Goal: Manage account settings

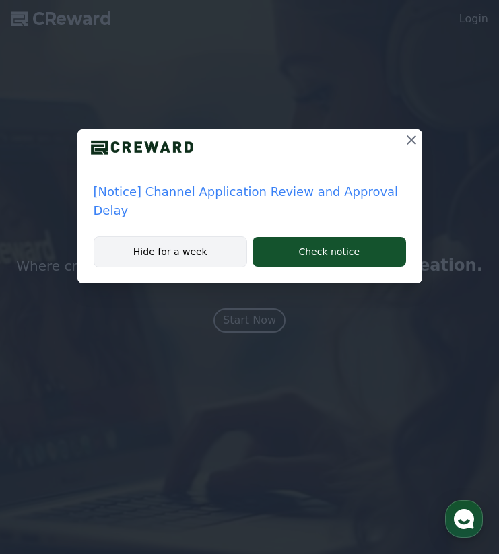
click at [217, 236] on button "Hide for a week" at bounding box center [171, 251] width 154 height 31
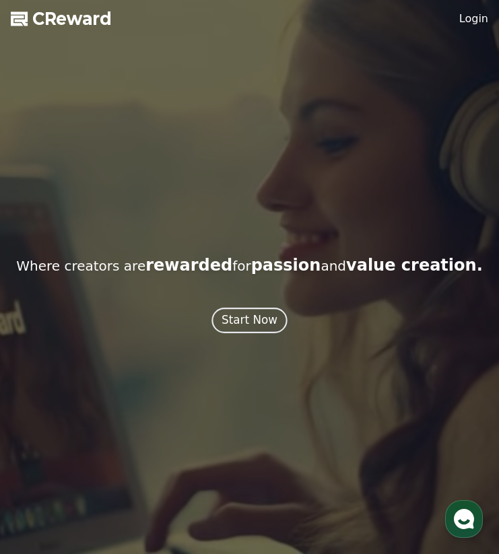
click at [258, 324] on div "Start Now" at bounding box center [249, 320] width 56 height 17
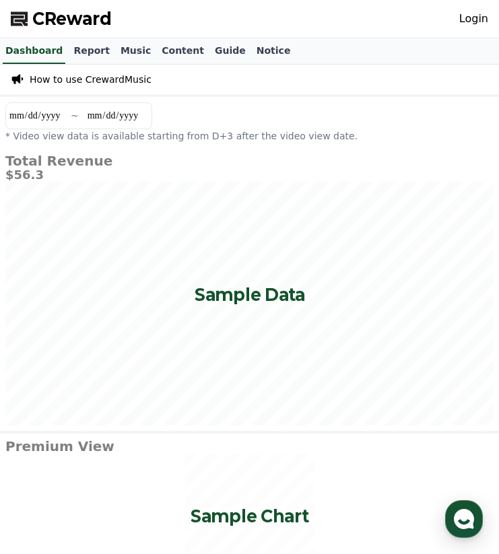
click at [475, 18] on link "Login" at bounding box center [473, 19] width 29 height 16
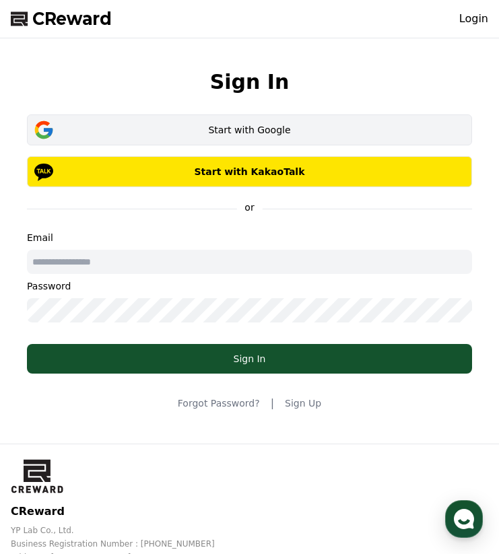
click at [252, 129] on div "Start with Google" at bounding box center [249, 129] width 406 height 13
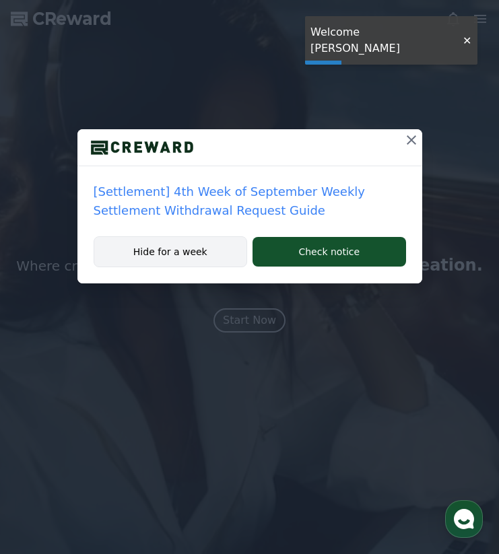
click at [187, 259] on button "Hide for a week" at bounding box center [171, 251] width 154 height 31
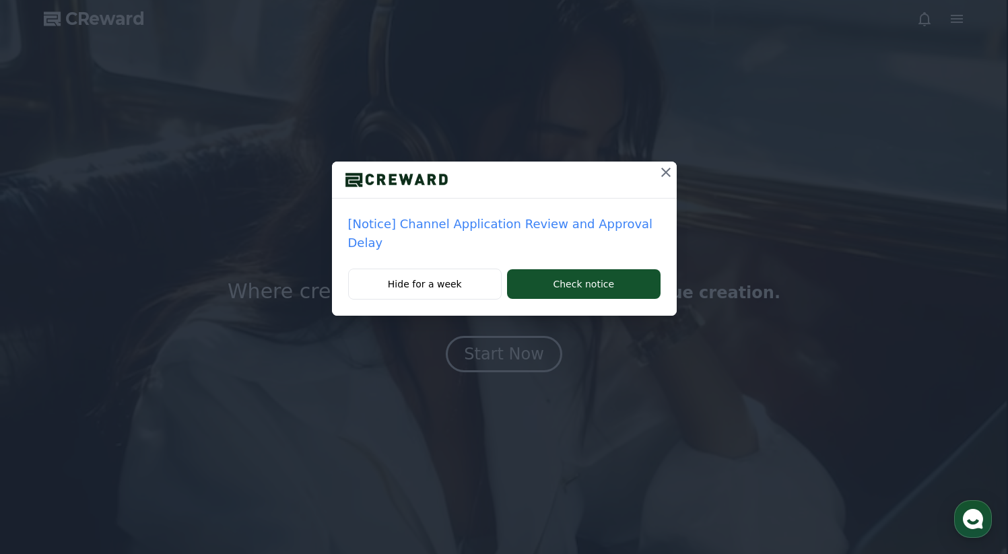
click at [498, 174] on icon at bounding box center [665, 172] width 9 height 9
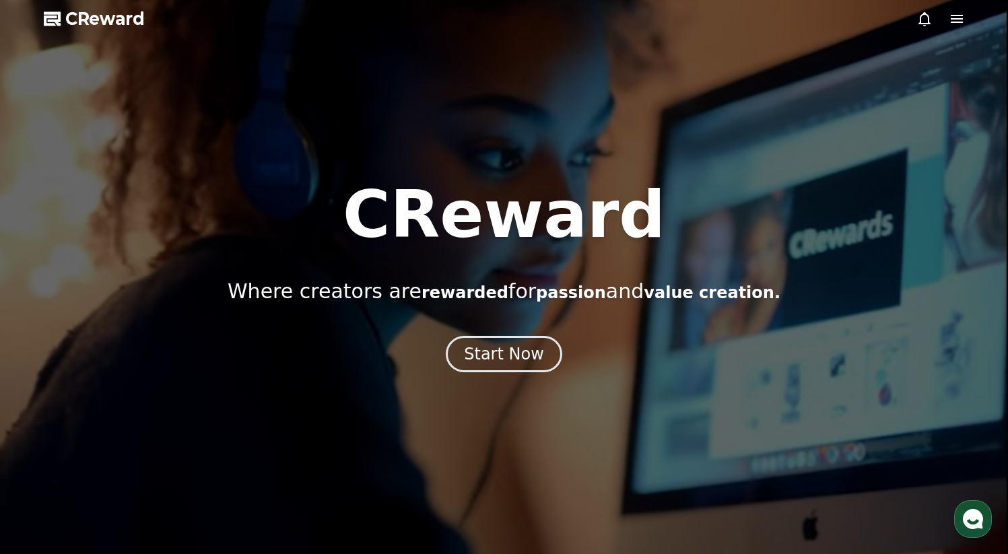
click at [498, 38] on div at bounding box center [504, 277] width 1008 height 554
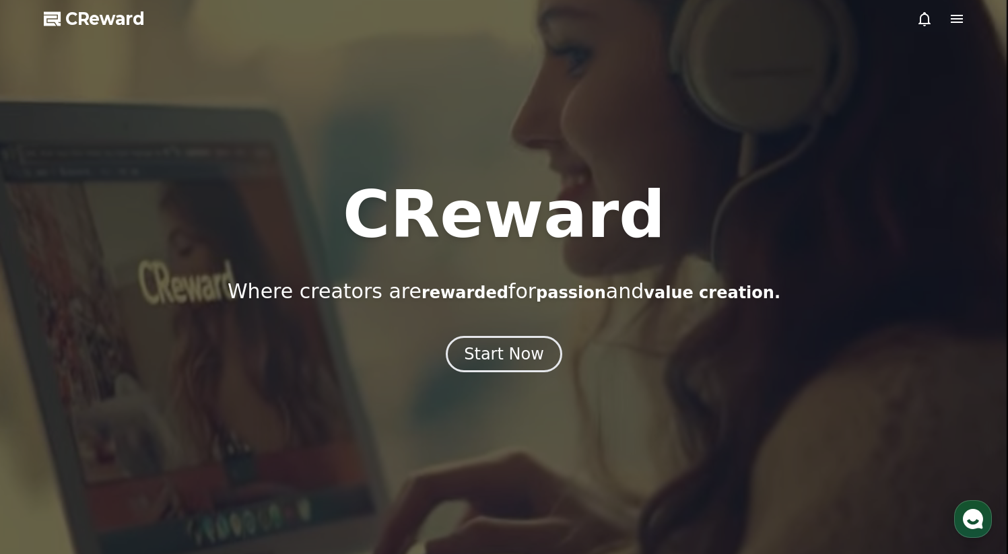
click at [498, 28] on div at bounding box center [504, 277] width 1008 height 554
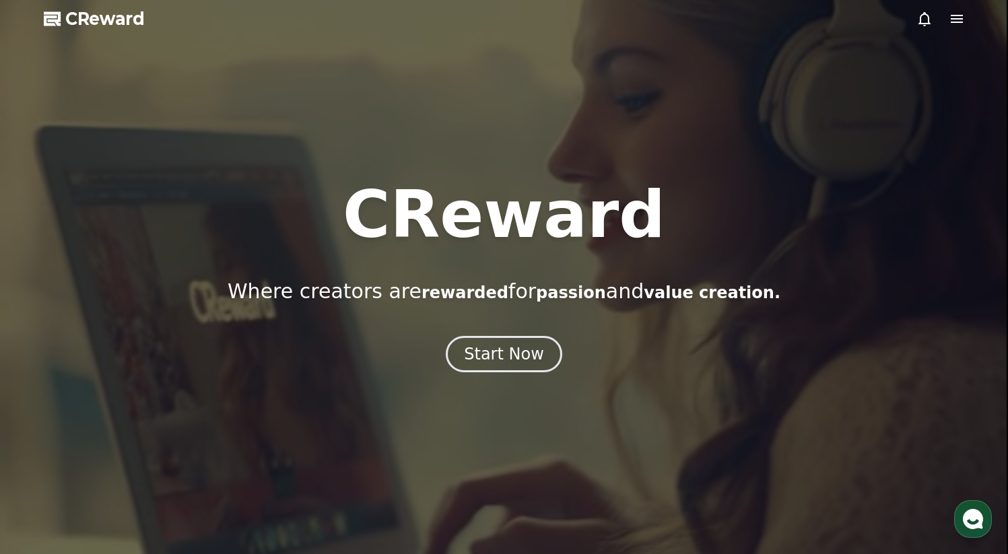
click at [498, 17] on icon at bounding box center [957, 19] width 16 height 16
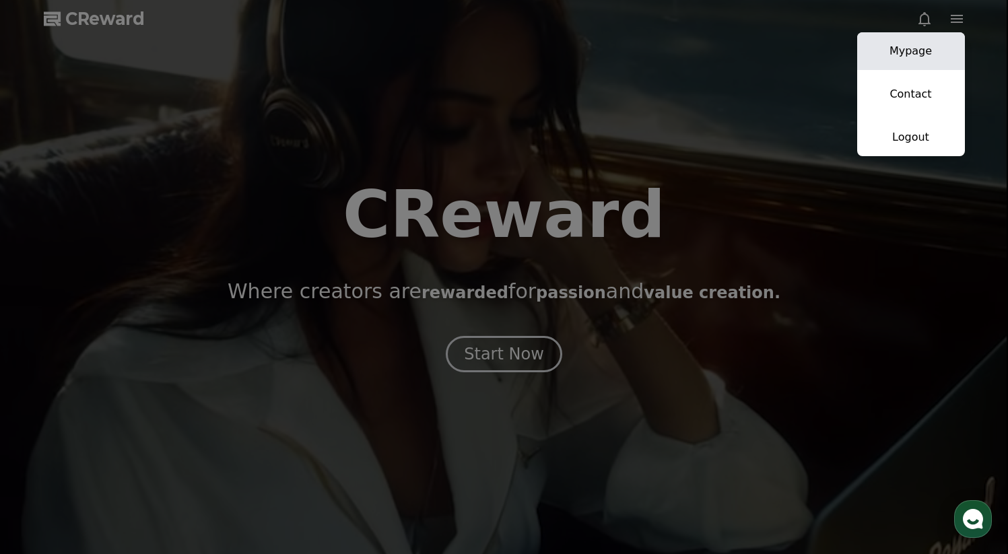
click at [498, 59] on link "Mypage" at bounding box center [911, 51] width 108 height 38
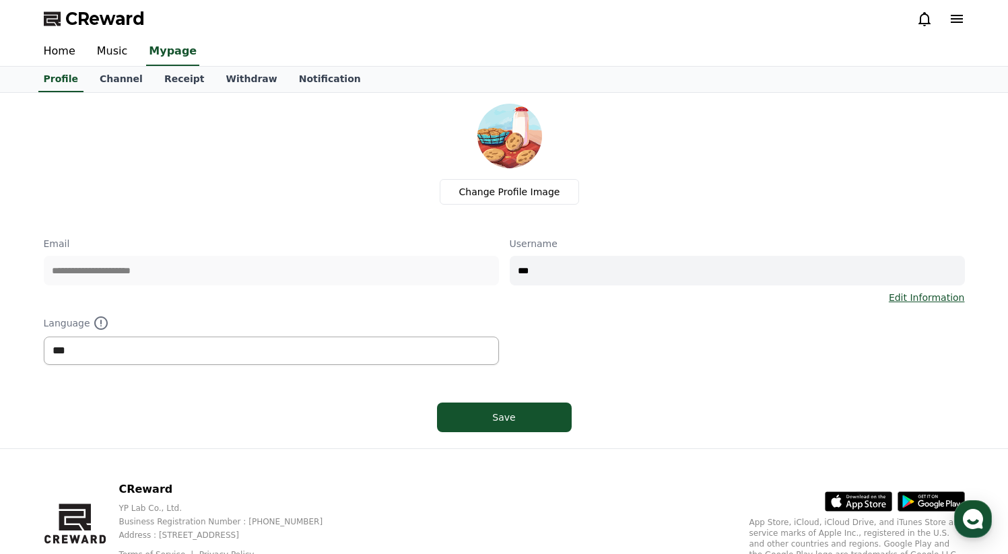
click at [374, 355] on select "*** ******* ***" at bounding box center [271, 351] width 455 height 28
select select "**********"
click at [44, 337] on select "*** ******* ***" at bounding box center [271, 351] width 455 height 28
click at [498, 425] on button "Save" at bounding box center [504, 418] width 135 height 30
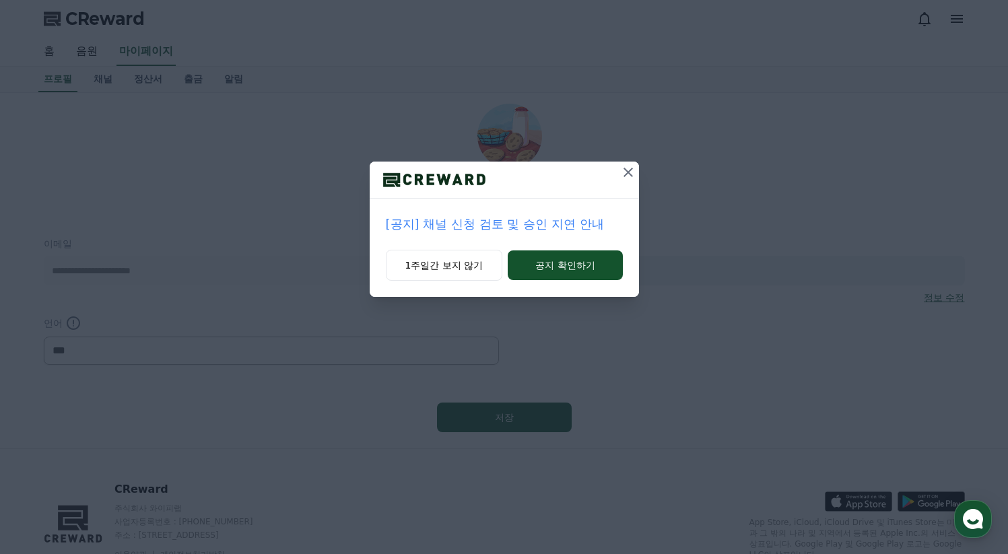
select select "**********"
click at [452, 265] on button "1주일간 보지 않기" at bounding box center [444, 265] width 117 height 31
click at [477, 262] on button "1주일간 보지 않기" at bounding box center [442, 265] width 117 height 31
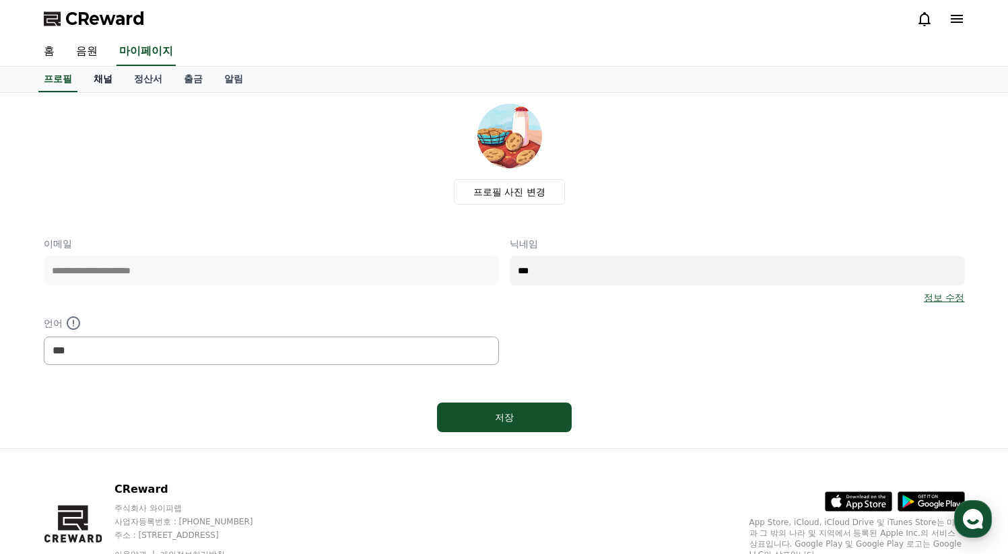
click at [95, 77] on link "채널" at bounding box center [103, 80] width 40 height 26
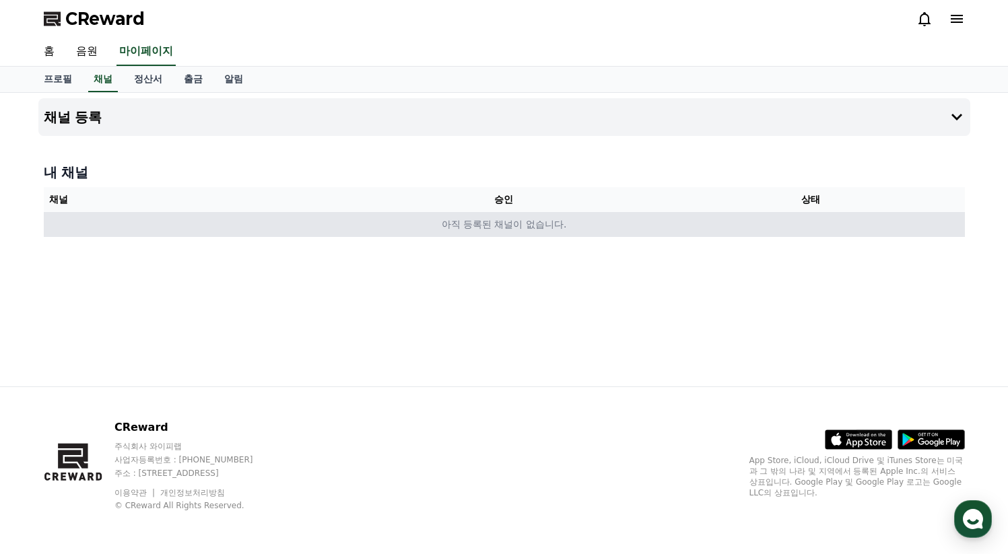
click at [555, 228] on td "아직 등록된 채널이 없습니다." at bounding box center [504, 224] width 921 height 25
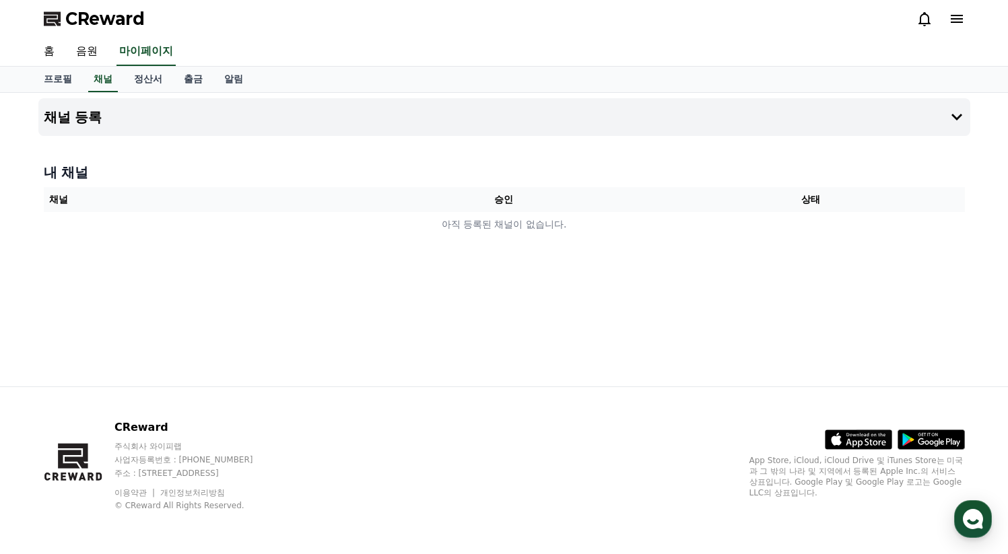
click at [118, 196] on th "채널" at bounding box center [197, 199] width 307 height 25
click at [309, 203] on th "채널" at bounding box center [197, 199] width 307 height 25
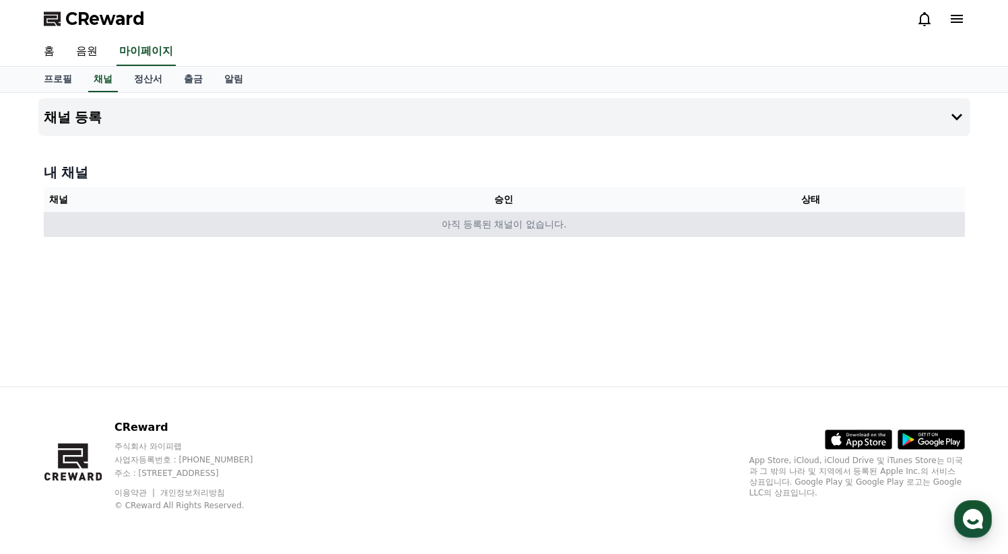
click at [320, 226] on td "아직 등록된 채널이 없습니다." at bounding box center [504, 224] width 921 height 25
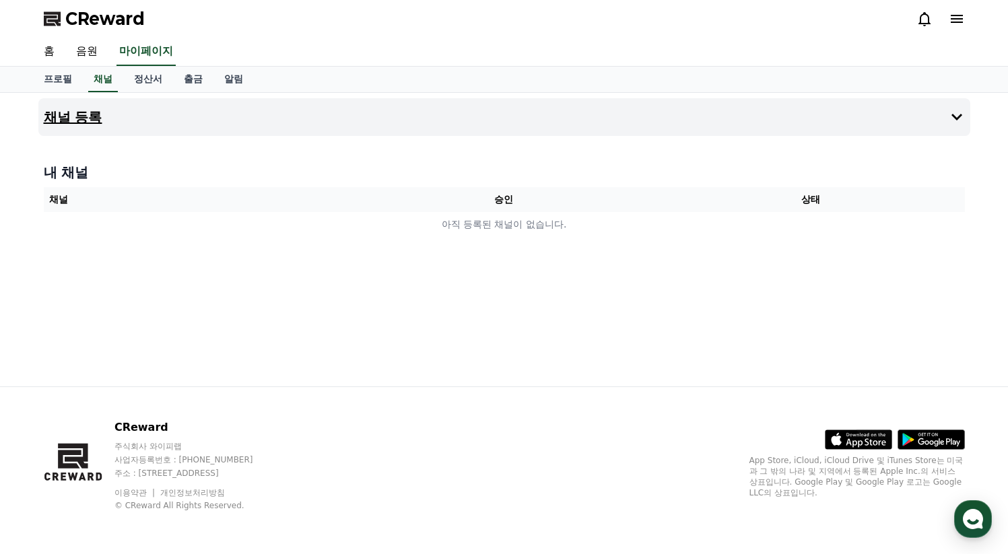
click at [182, 131] on button "채널 등록" at bounding box center [504, 117] width 932 height 38
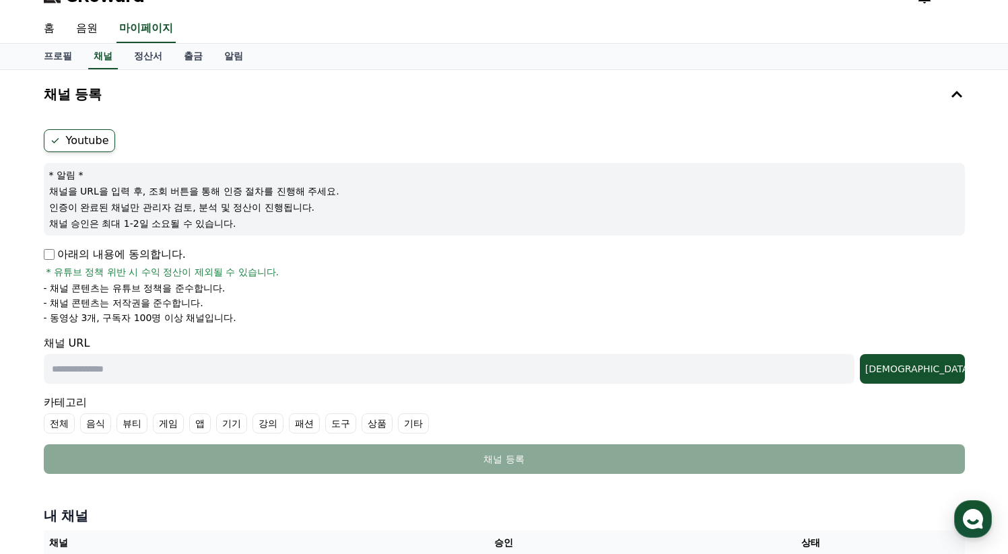
scroll to position [41, 0]
